Goal: Find specific page/section: Find specific page/section

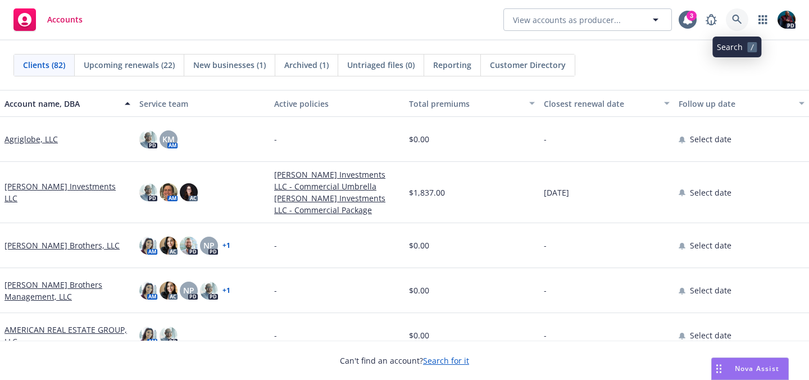
click at [738, 22] on icon at bounding box center [737, 20] width 10 height 10
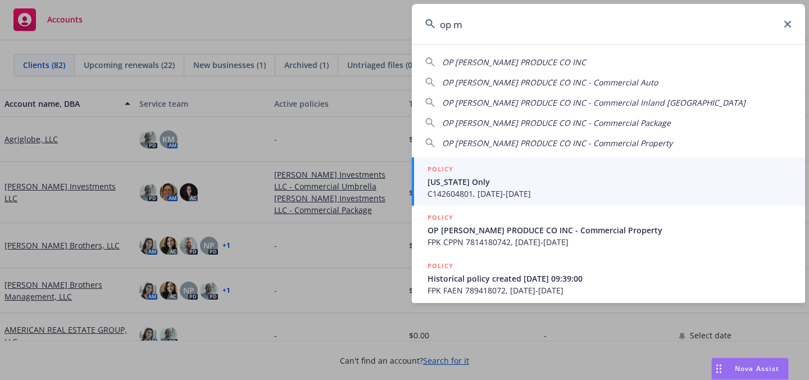
click at [511, 63] on span "OP [PERSON_NAME] PRODUCE CO INC" at bounding box center [514, 62] width 144 height 11
type input "OP [PERSON_NAME] PRODUCE CO INC"
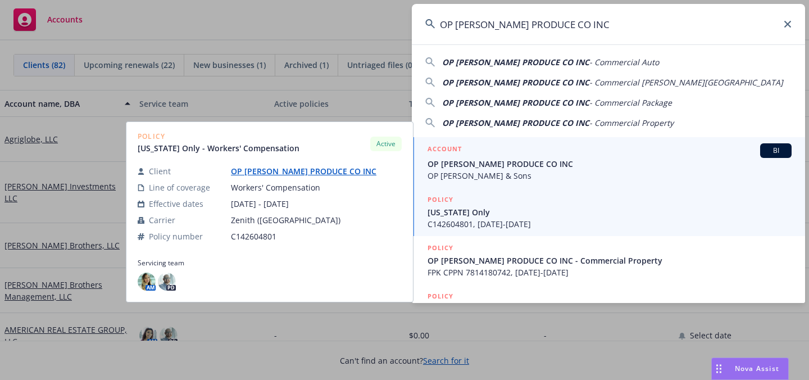
click at [467, 166] on span "OP [PERSON_NAME] PRODUCE CO INC" at bounding box center [610, 164] width 364 height 12
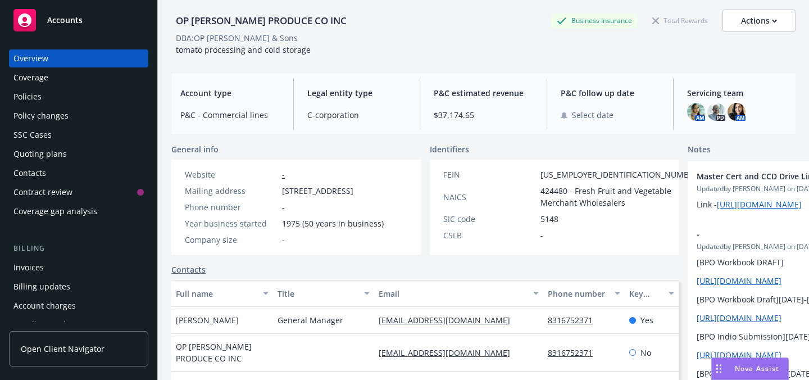
scroll to position [49, 0]
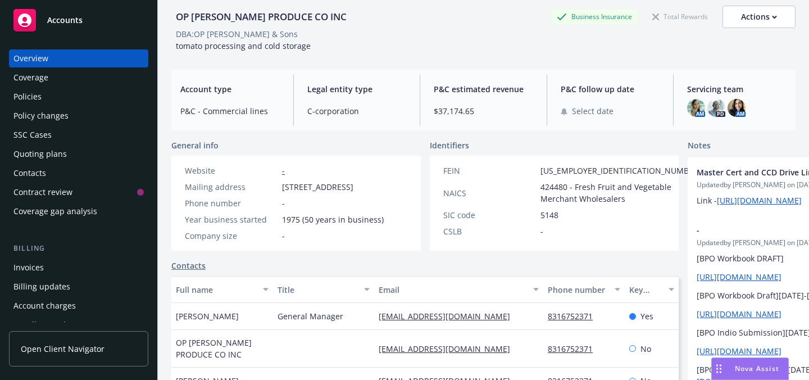
drag, startPoint x: 316, startPoint y: 197, endPoint x: 283, endPoint y: 184, distance: 35.6
click at [283, 184] on span "[STREET_ADDRESS]" at bounding box center [317, 187] width 71 height 12
copy span "[STREET_ADDRESS]"
click at [77, 81] on div "Coverage" at bounding box center [78, 78] width 130 height 18
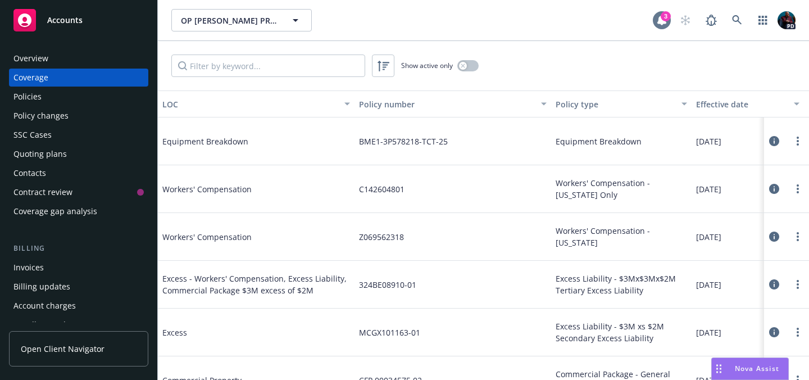
click at [660, 23] on icon at bounding box center [661, 20] width 9 height 10
click at [42, 60] on div "Overview" at bounding box center [30, 58] width 35 height 18
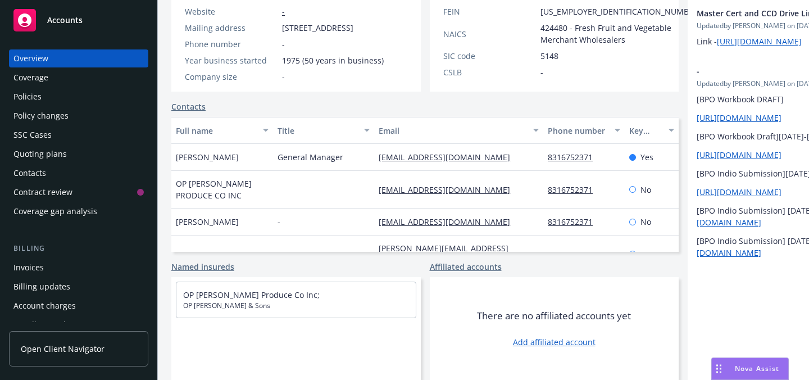
scroll to position [220, 0]
